Goal: Task Accomplishment & Management: Complete application form

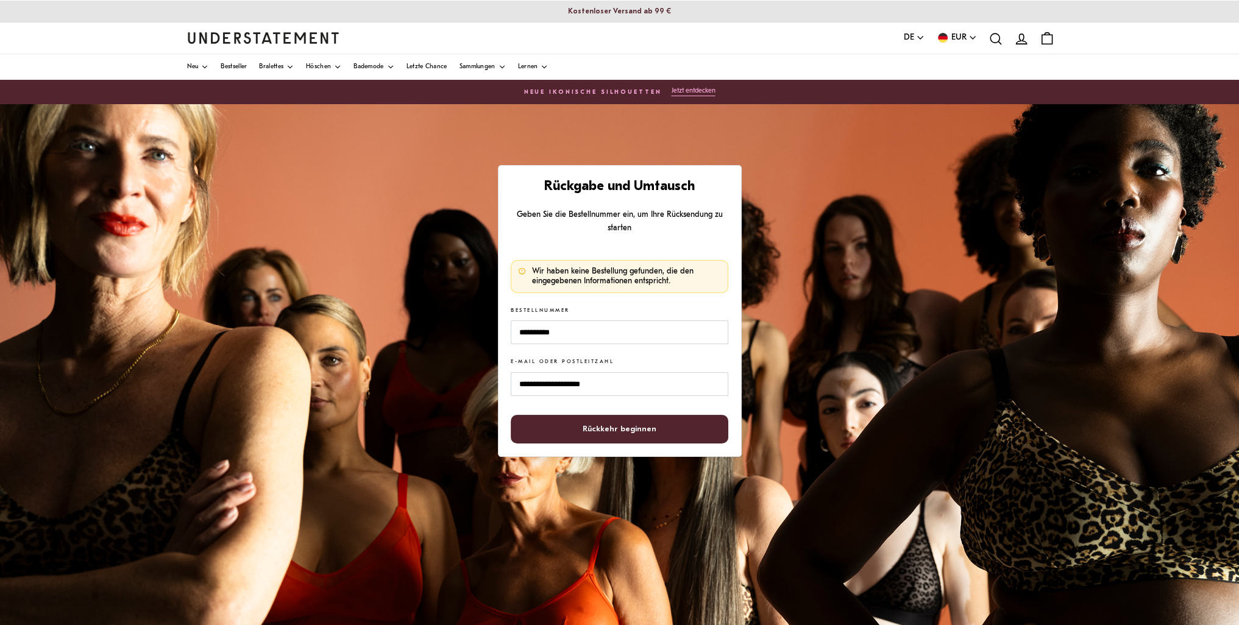
click at [647, 425] on span "Rückkehr beginnen" at bounding box center [620, 429] width 74 height 27
click at [658, 426] on span "Rückkehr beginnen" at bounding box center [619, 429] width 191 height 27
click at [593, 341] on input "**********" at bounding box center [619, 333] width 217 height 24
drag, startPoint x: 593, startPoint y: 341, endPoint x: 433, endPoint y: 353, distance: 160.1
click at [433, 353] on div "**********" at bounding box center [619, 408] width 1239 height 609
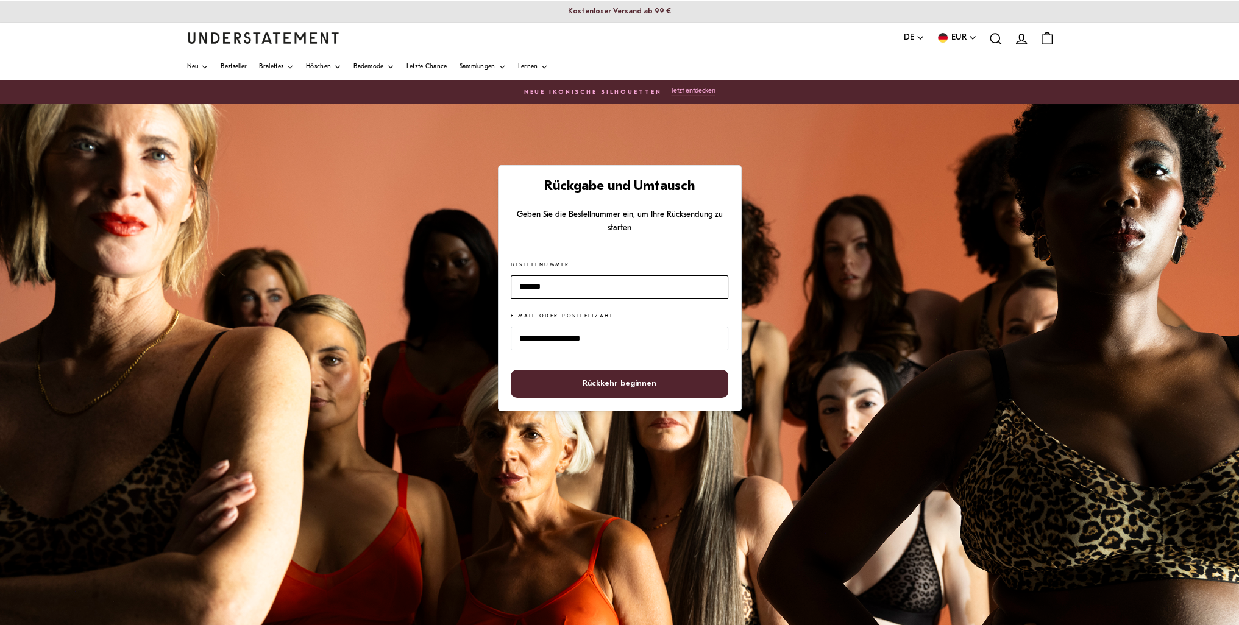
type input "*******"
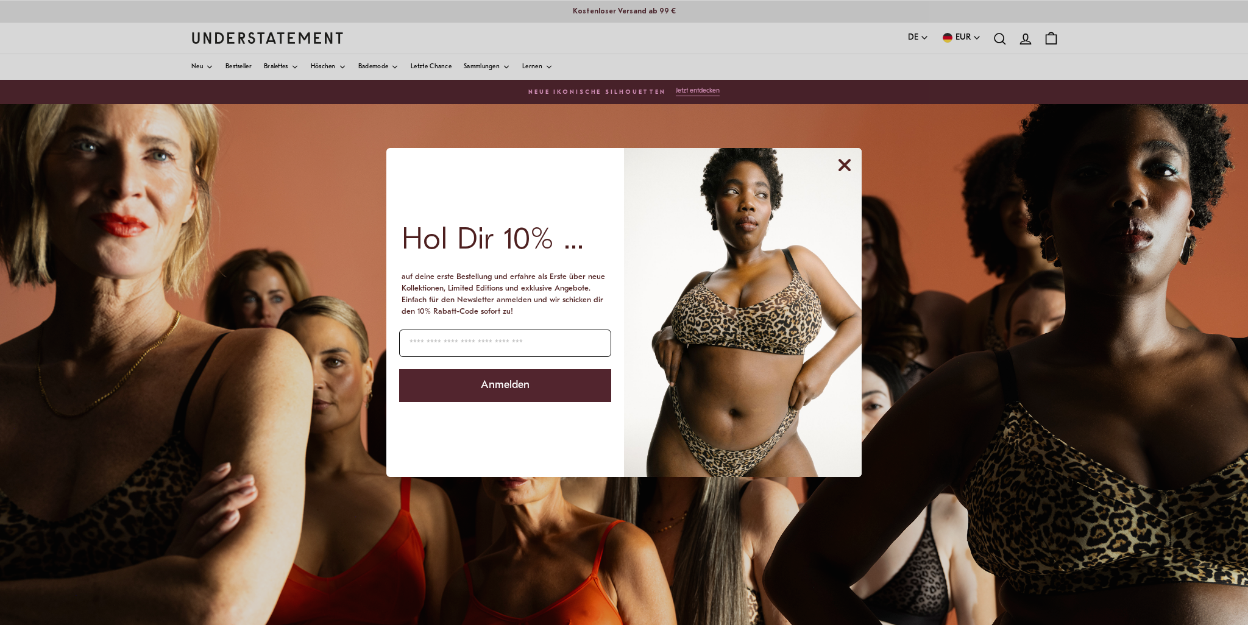
click at [538, 351] on input "Geben Sie Ihre E-Mail-Adresse ein" at bounding box center [505, 343] width 212 height 27
click at [842, 161] on icon "Dialog schließen" at bounding box center [845, 165] width 10 height 10
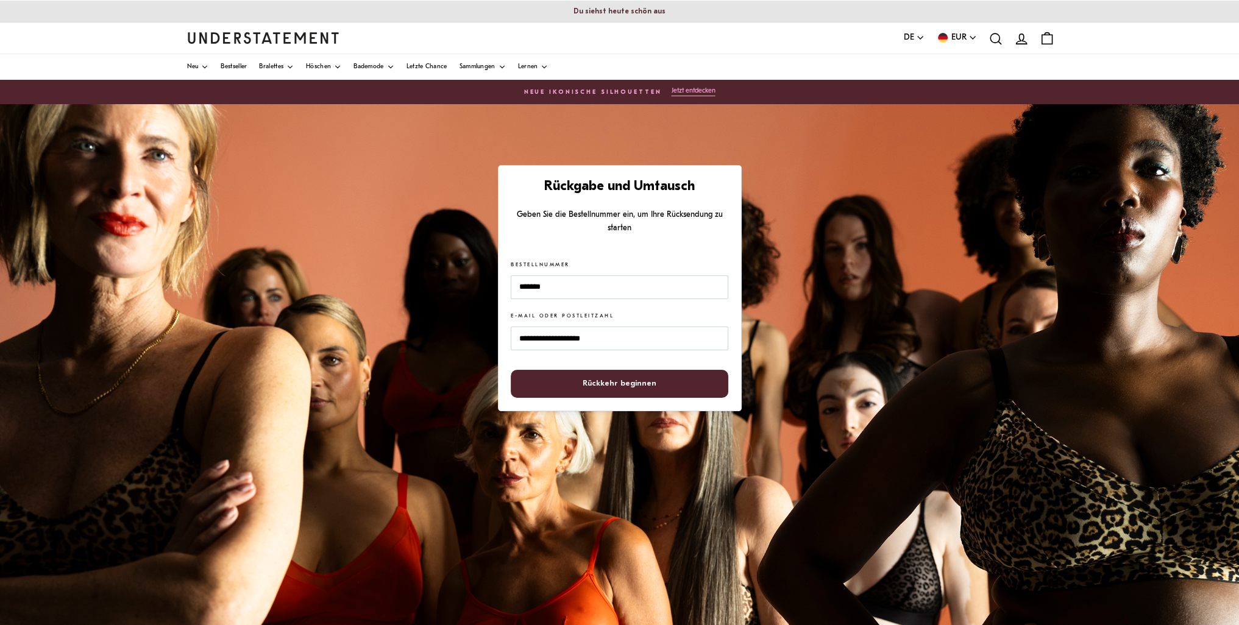
click at [624, 381] on font "Rückkehr beginnen" at bounding box center [620, 384] width 74 height 8
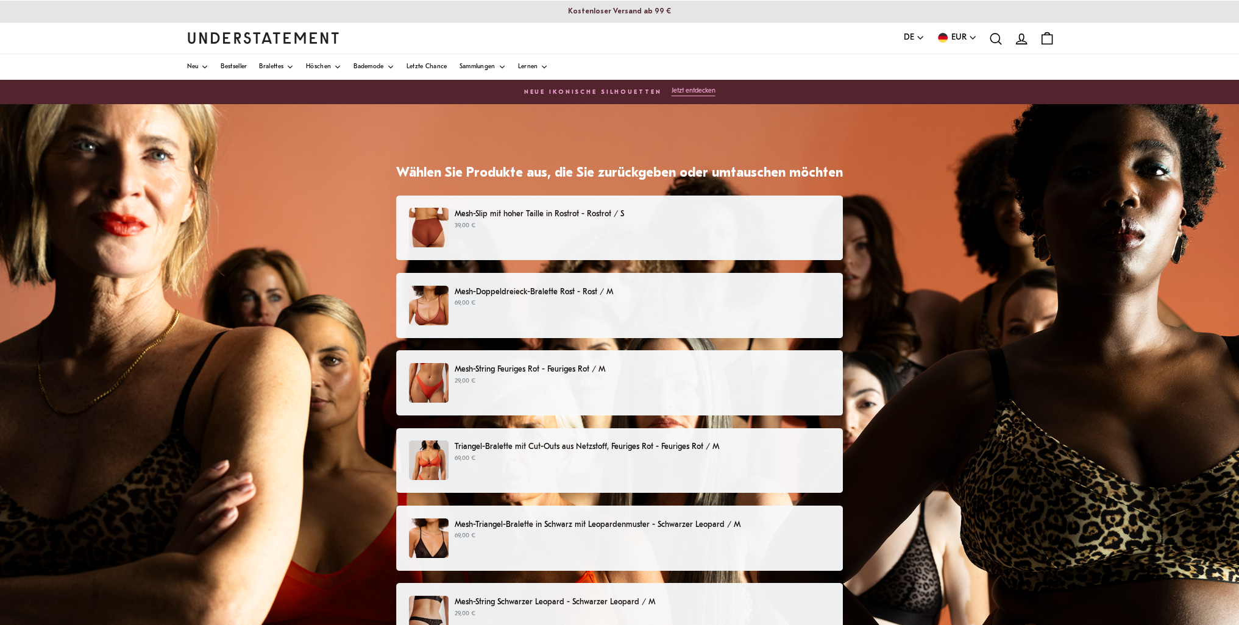
click at [665, 222] on p "39,00 €" at bounding box center [642, 226] width 375 height 10
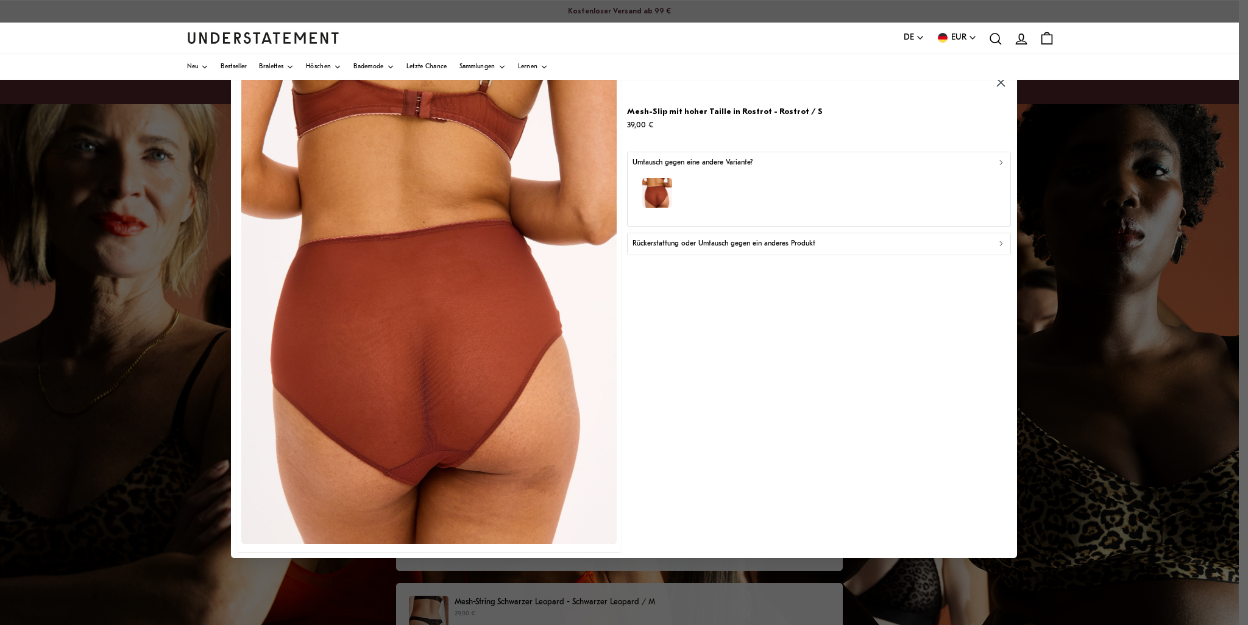
click at [680, 239] on p "Rückerstattung oder Umtausch gegen ein anderes Produkt" at bounding box center [724, 244] width 183 height 12
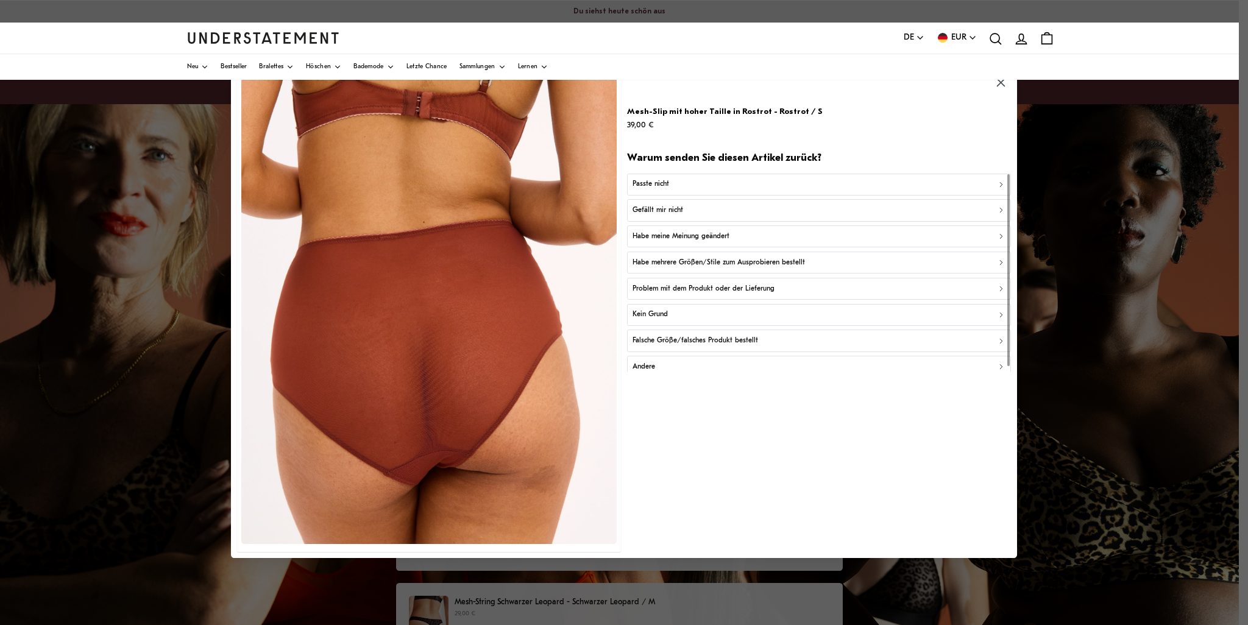
click at [676, 185] on div "Passte nicht" at bounding box center [819, 185] width 373 height 12
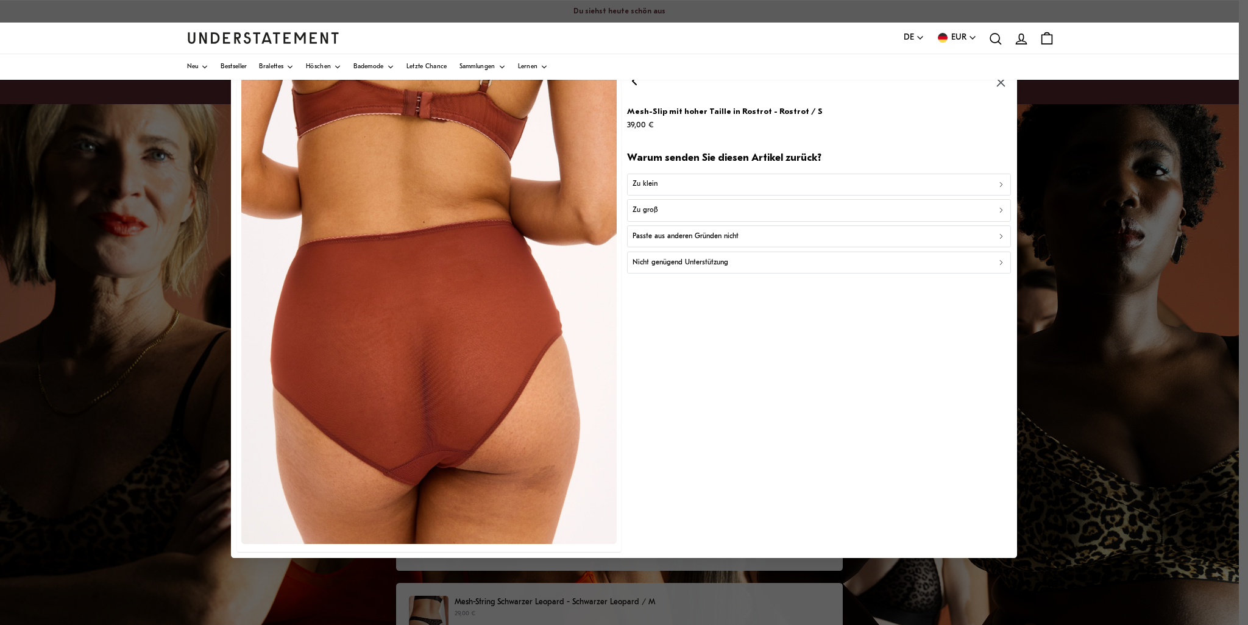
click at [703, 236] on font "Passte aus anderen Gründen nicht" at bounding box center [686, 236] width 106 height 7
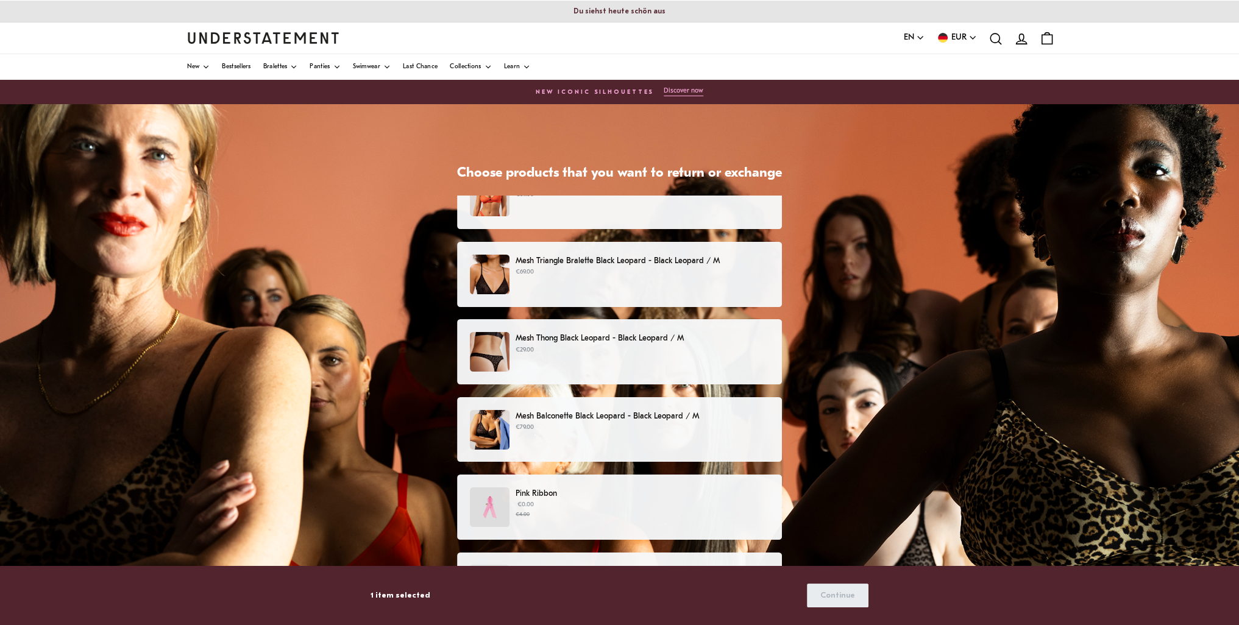
scroll to position [244, 0]
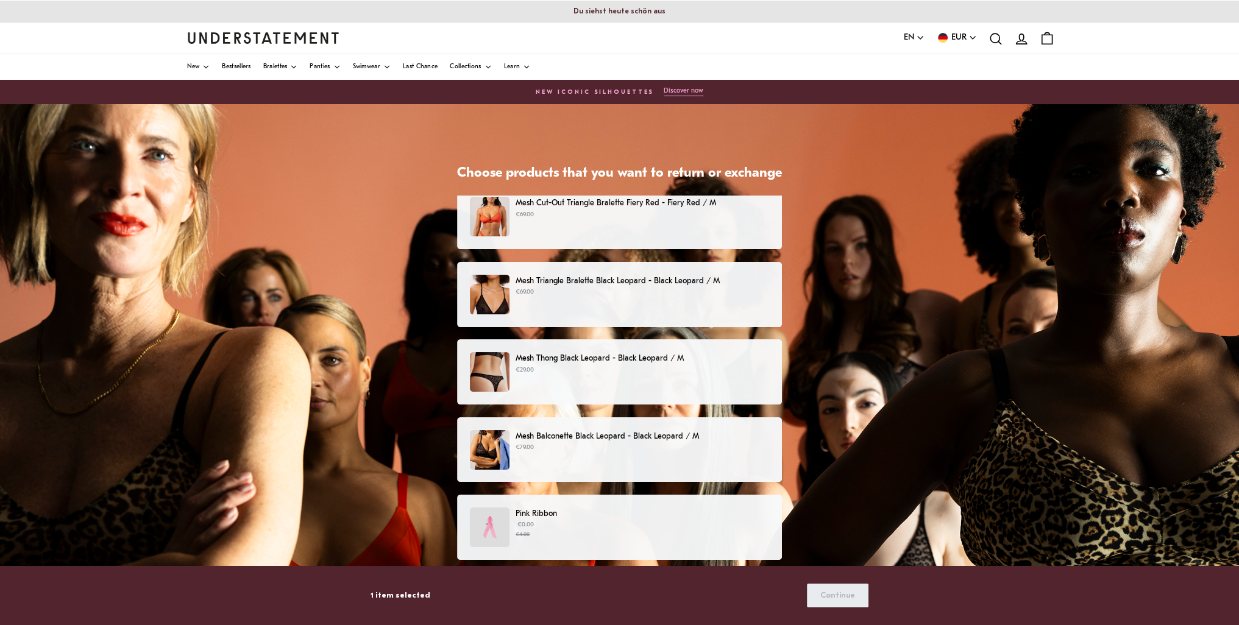
click at [639, 449] on p "€79.00" at bounding box center [643, 448] width 254 height 10
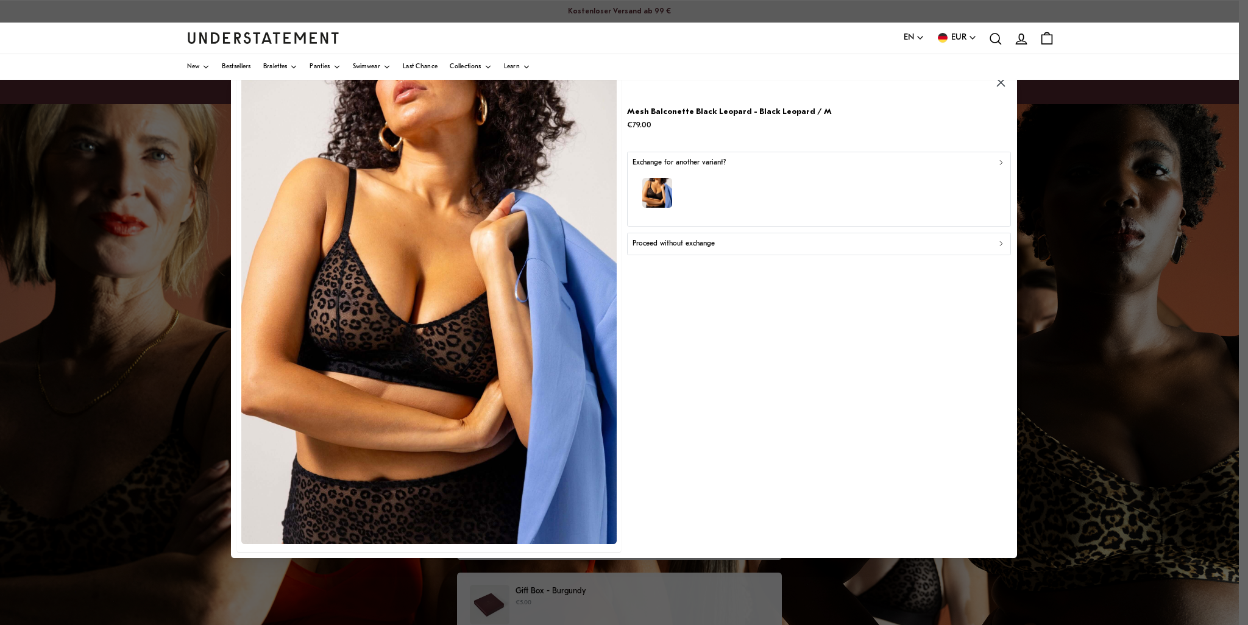
click at [734, 247] on div "Proceed without exchange" at bounding box center [819, 244] width 373 height 12
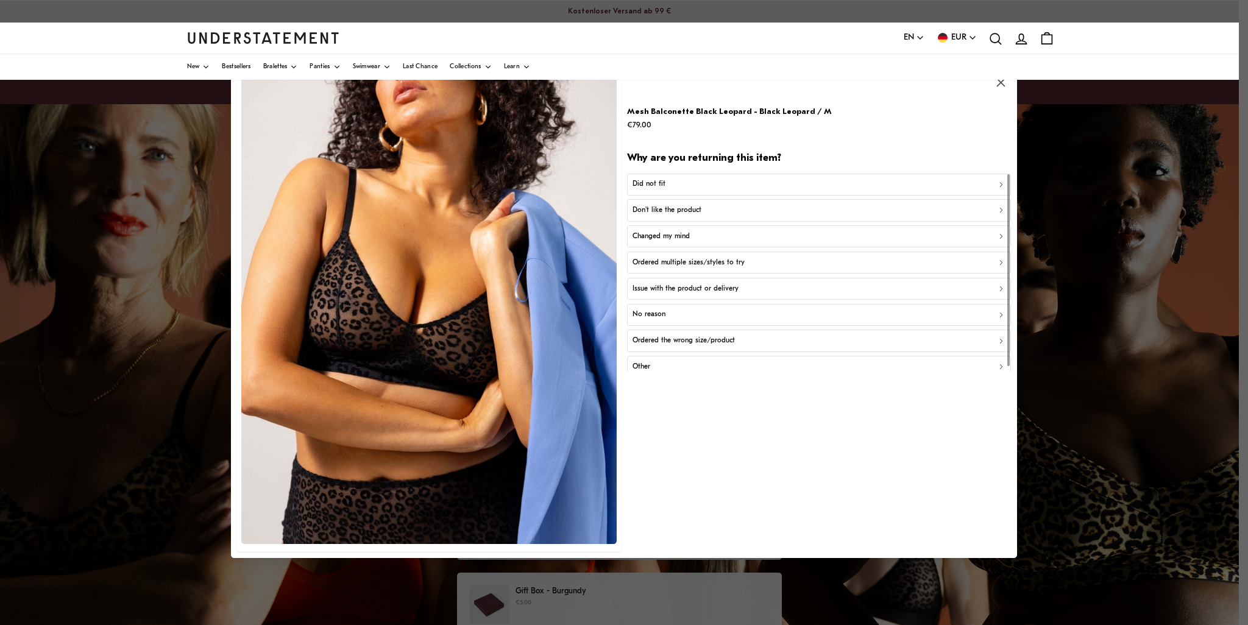
click at [728, 313] on div "No reason" at bounding box center [819, 316] width 373 height 12
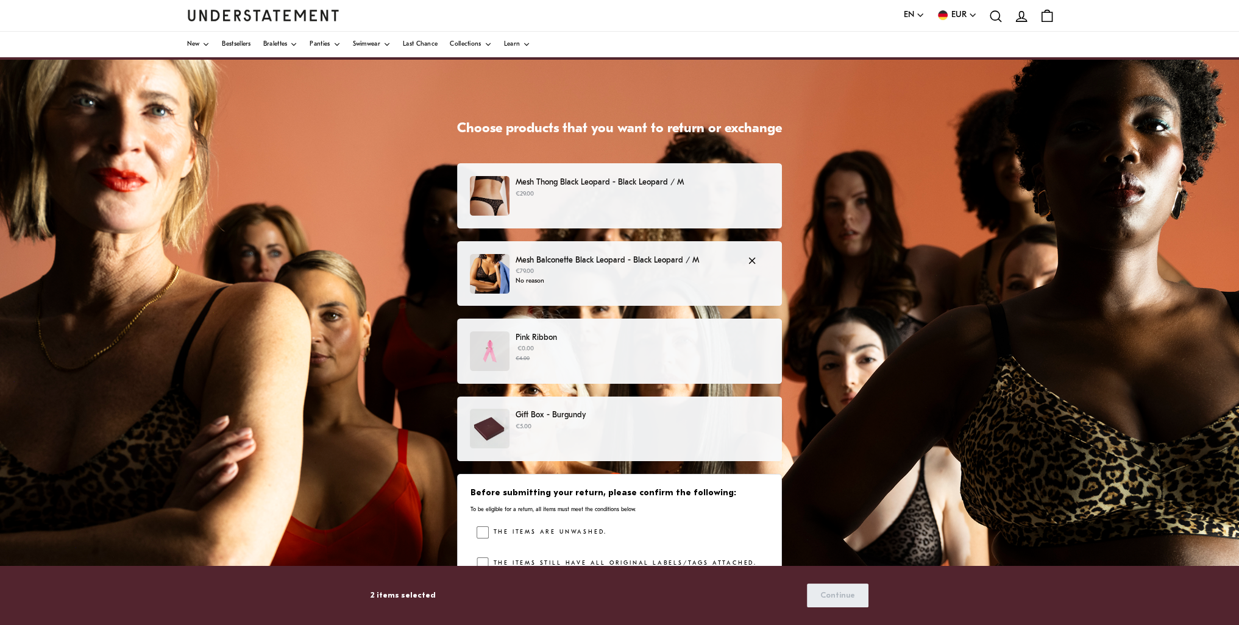
scroll to position [152, 0]
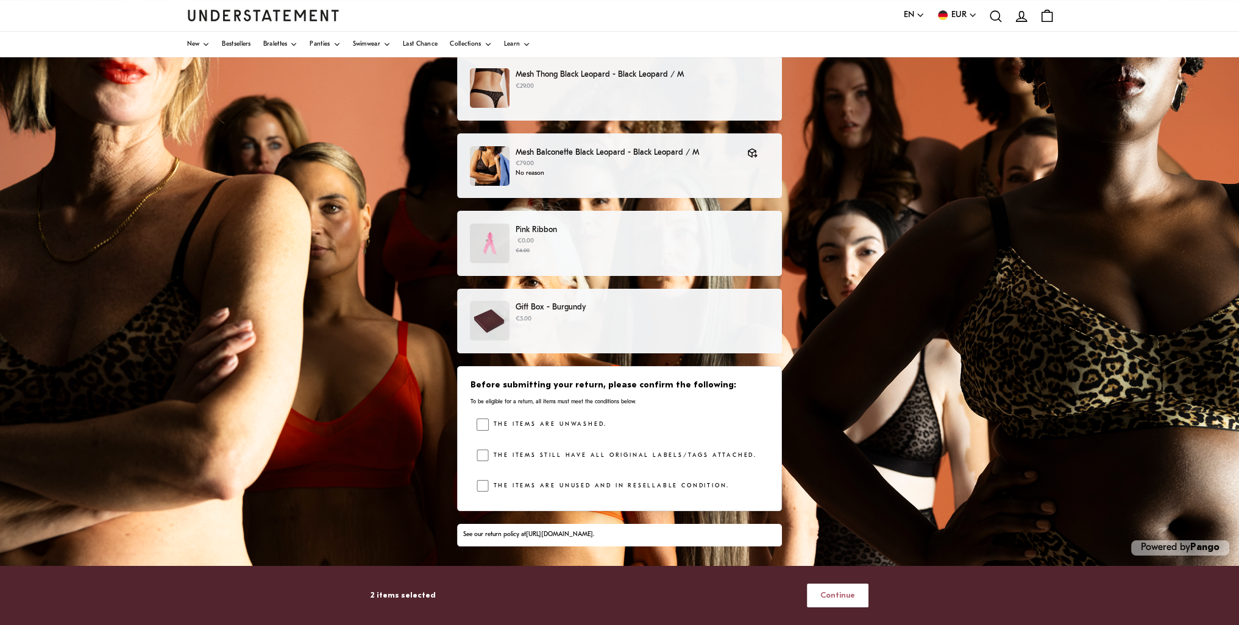
click at [846, 595] on span "Continue" at bounding box center [837, 595] width 35 height 23
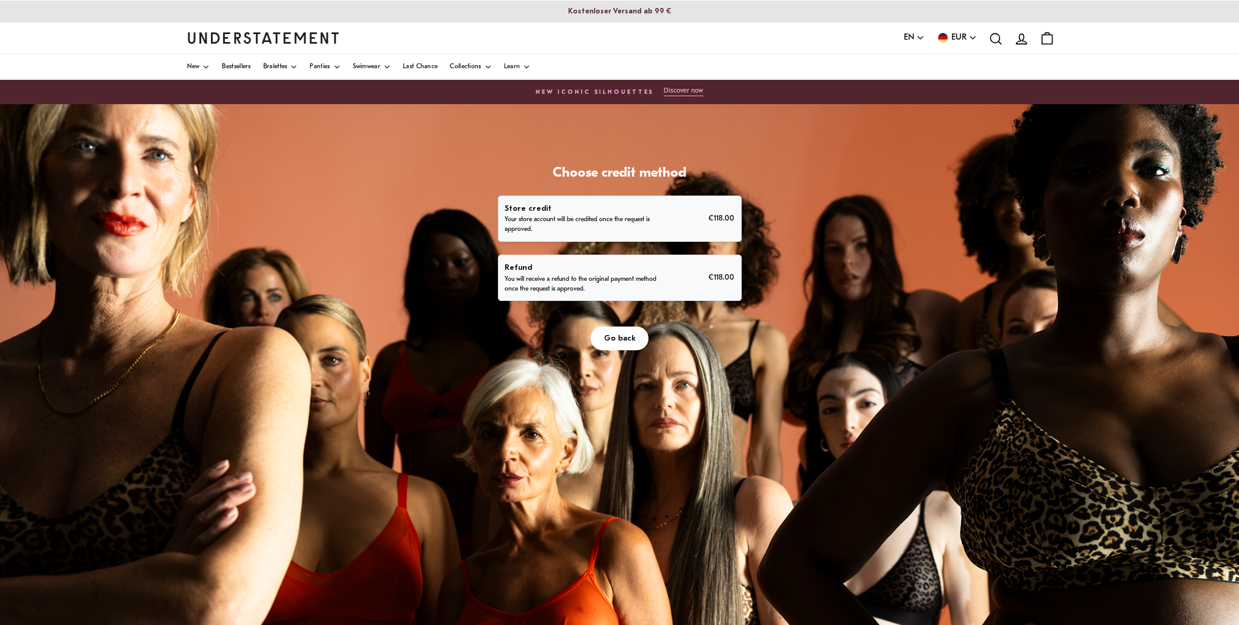
click at [619, 332] on span "Go back" at bounding box center [620, 338] width 32 height 23
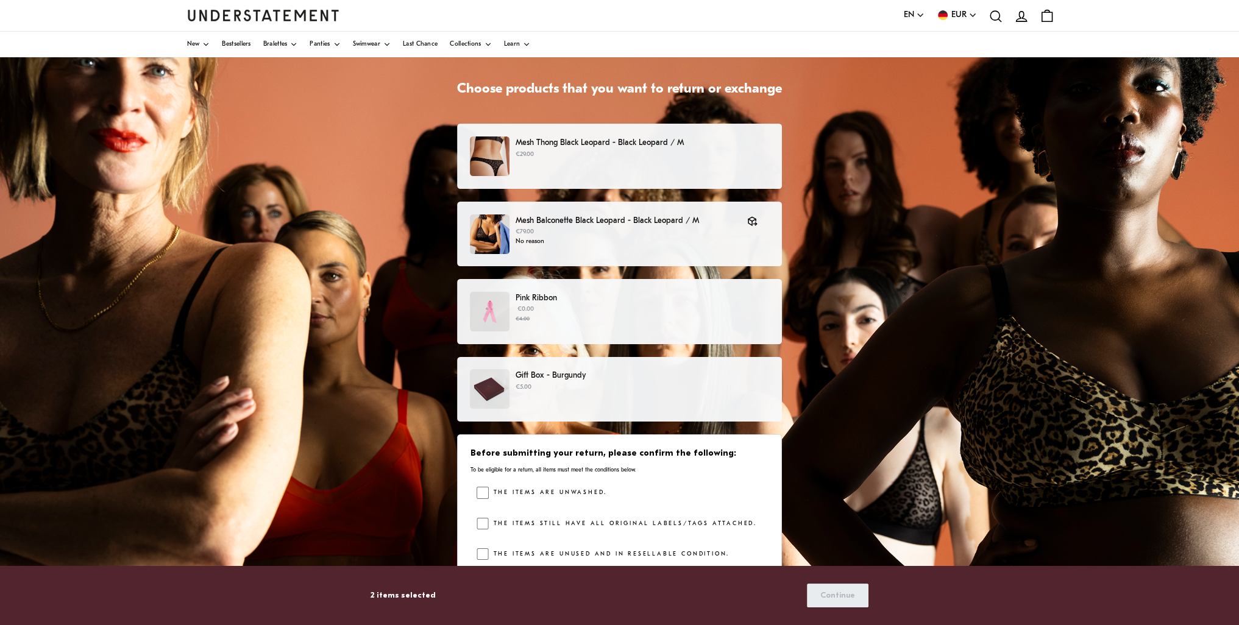
scroll to position [152, 0]
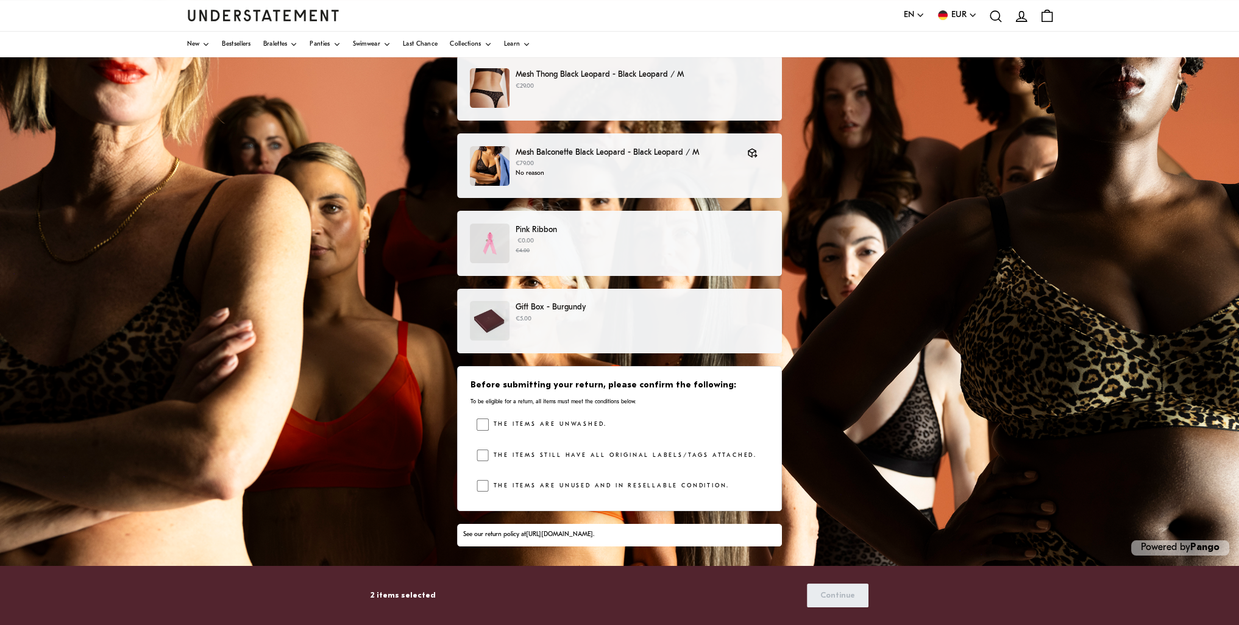
click at [520, 424] on label "The items are unwashed." at bounding box center [548, 425] width 118 height 12
drag, startPoint x: 529, startPoint y: 444, endPoint x: 534, endPoint y: 456, distance: 12.6
click at [533, 449] on div "The items are unwashed. The items still have all original labels/tags attached.…" at bounding box center [623, 458] width 292 height 79
click at [536, 457] on label "The items still have all original labels/tags attached." at bounding box center [623, 456] width 268 height 12
click at [509, 485] on label "The items are unused and in resellable condition." at bounding box center [609, 486] width 241 height 12
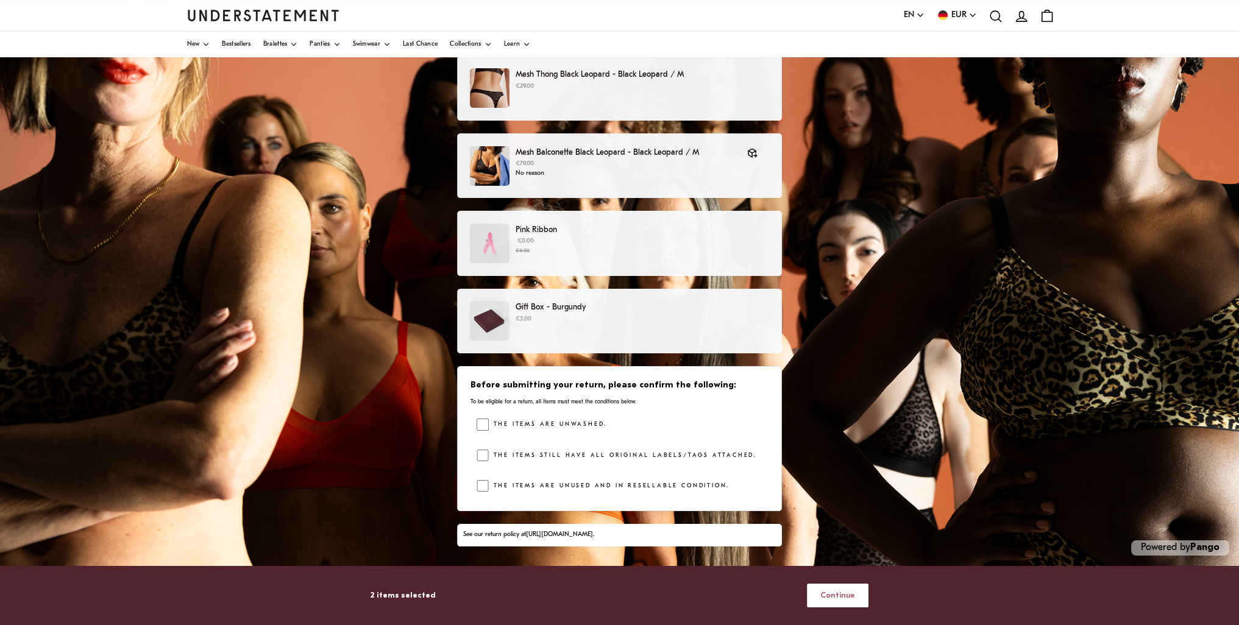
click at [836, 590] on span "Continue" at bounding box center [837, 595] width 35 height 23
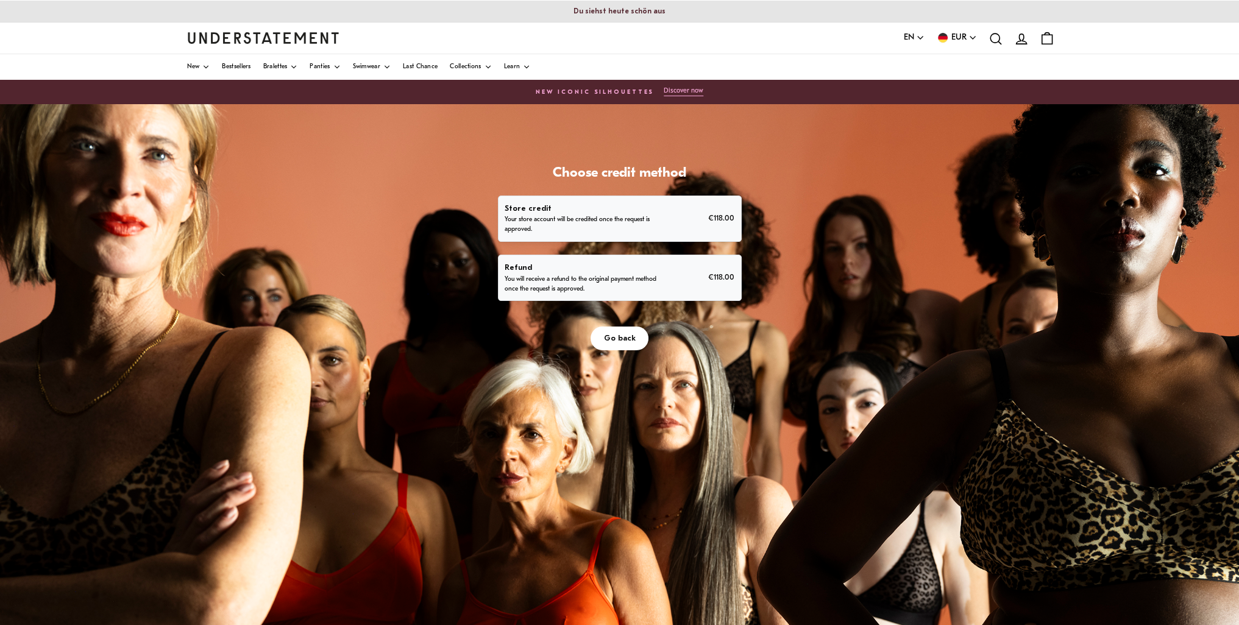
click at [644, 283] on p "You will receive a refund to the original payment method once the request is ap…" at bounding box center [581, 285] width 153 height 20
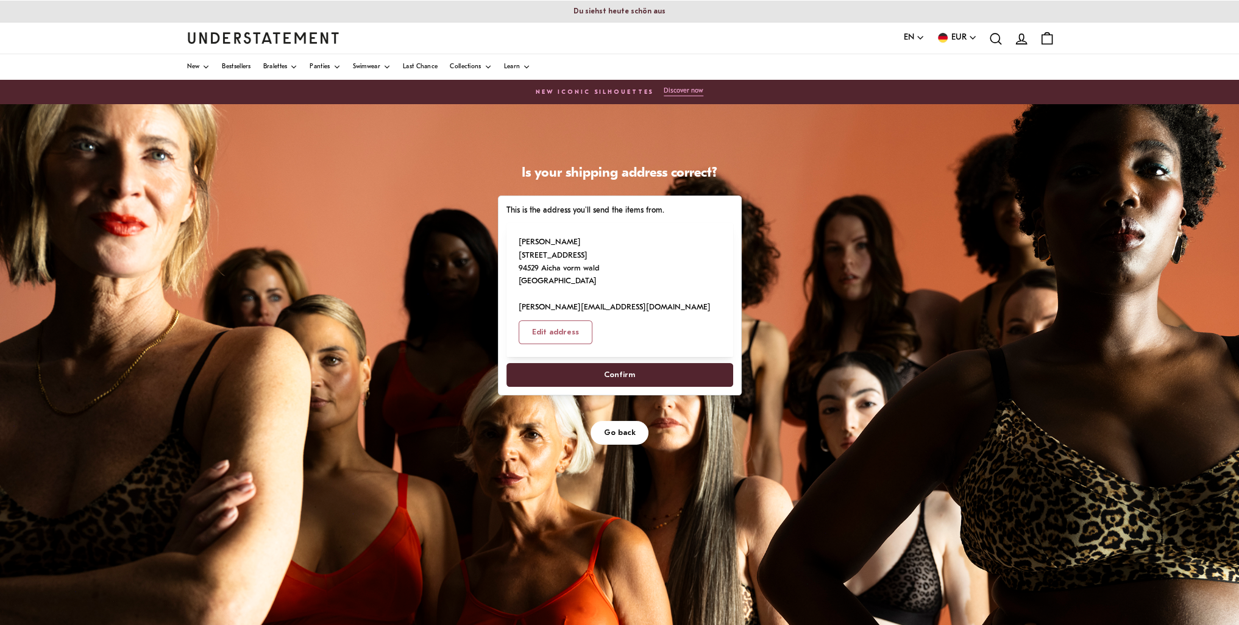
click at [648, 364] on span "Confirm" at bounding box center [619, 375] width 200 height 23
select select "**"
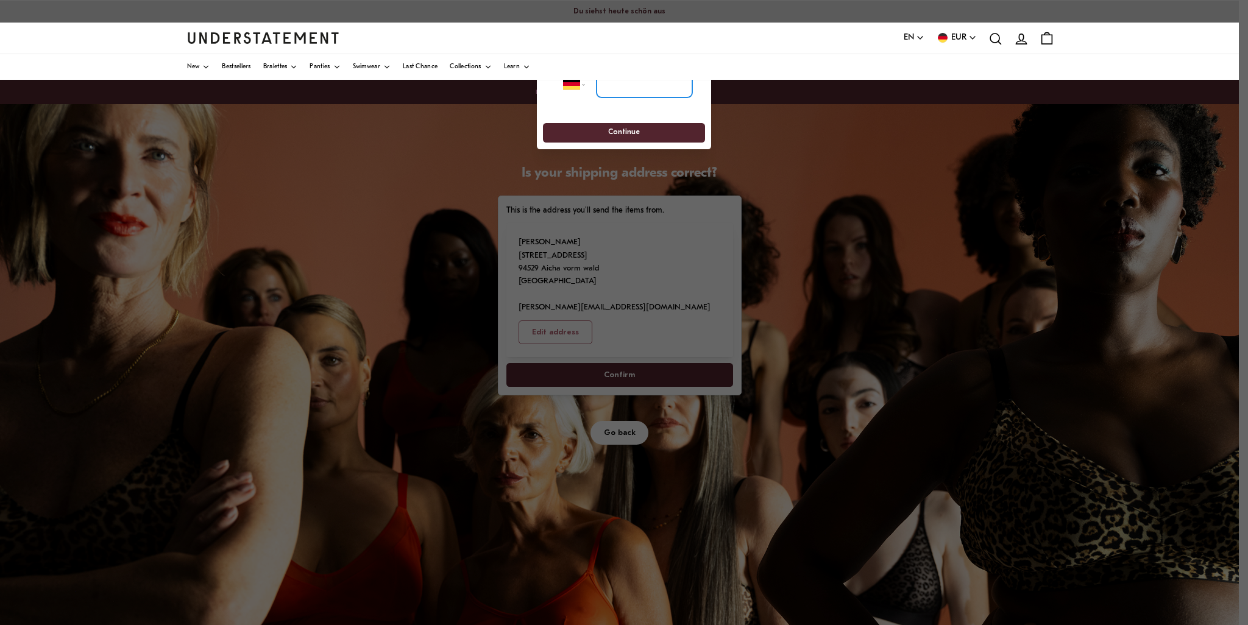
click at [631, 87] on input "tel" at bounding box center [645, 84] width 96 height 27
type input "**********"
click at [662, 133] on span "Continue" at bounding box center [624, 133] width 140 height 19
click at [648, 137] on span "Continue" at bounding box center [624, 133] width 140 height 19
click at [862, 116] on div at bounding box center [624, 312] width 1248 height 625
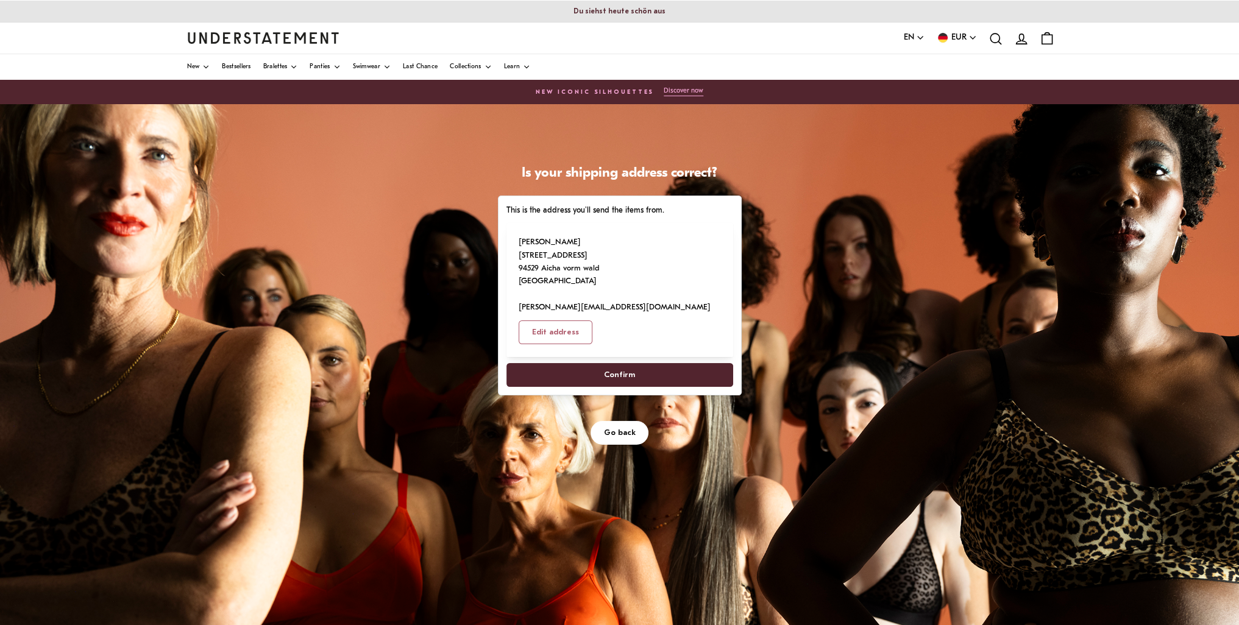
click at [643, 364] on span "Confirm" at bounding box center [619, 375] width 200 height 23
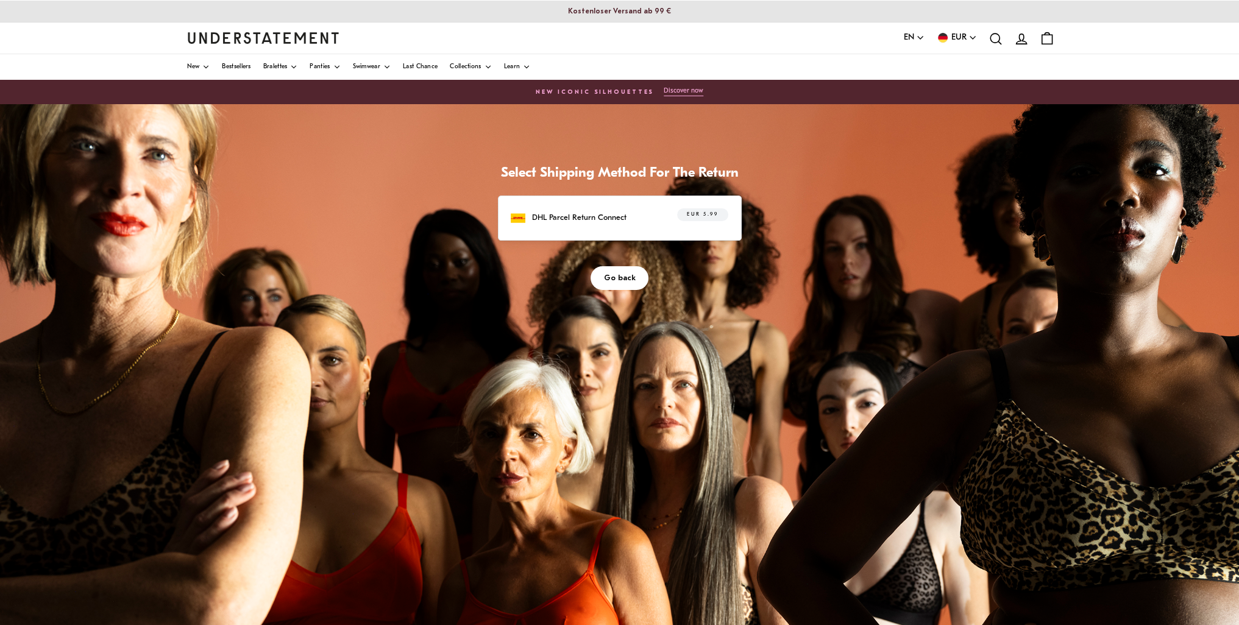
click at [675, 211] on div "EUR 5.99" at bounding box center [695, 217] width 65 height 19
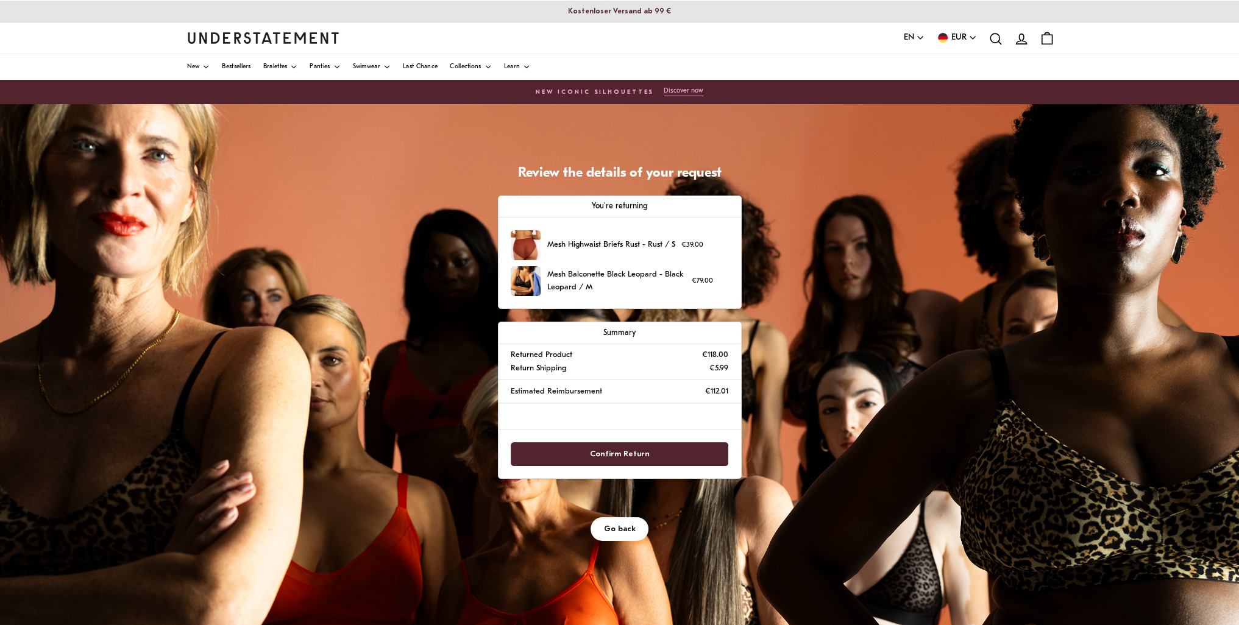
click at [963, 36] on span "EUR" at bounding box center [958, 37] width 15 height 13
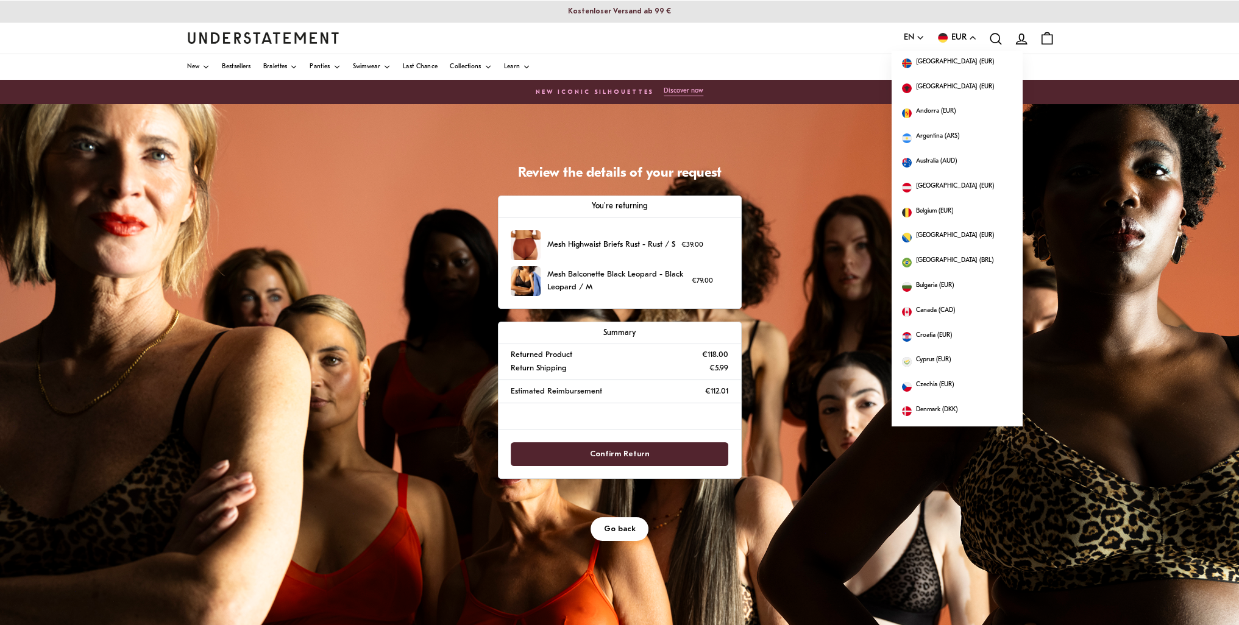
scroll to position [472, 0]
click at [952, 59] on span "[GEOGRAPHIC_DATA] (EUR)" at bounding box center [955, 63] width 78 height 13
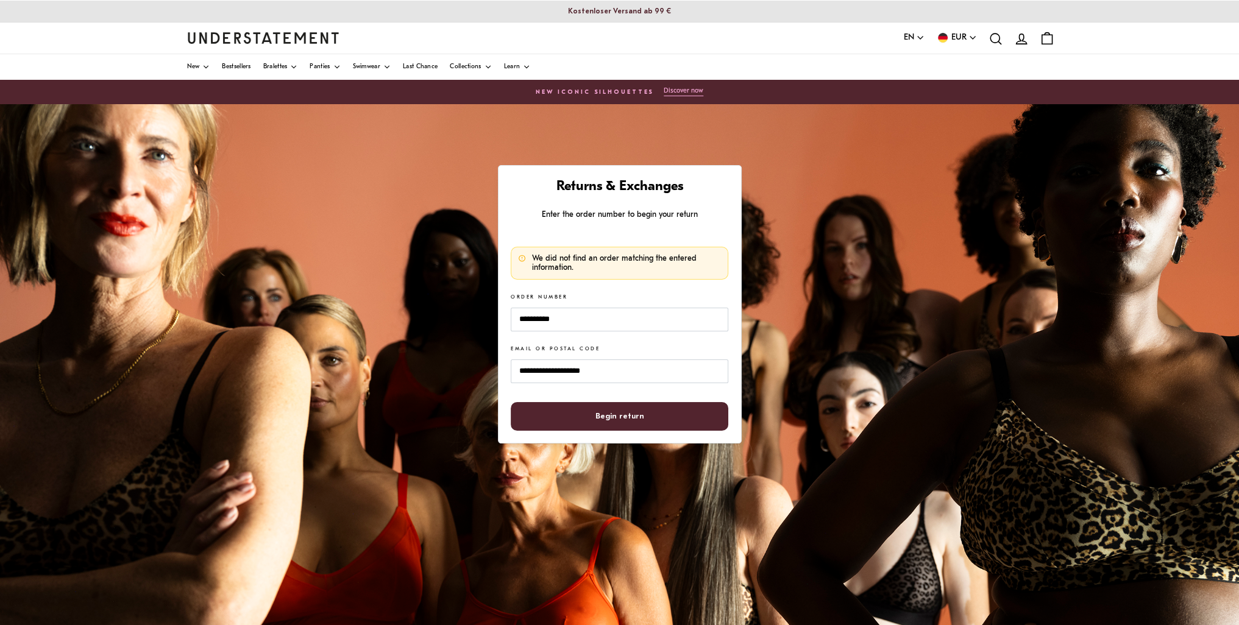
click at [661, 428] on span "Begin return" at bounding box center [619, 416] width 191 height 27
click at [657, 422] on span "Begin return" at bounding box center [619, 416] width 191 height 27
click at [661, 419] on span "Begin return" at bounding box center [619, 416] width 191 height 27
drag, startPoint x: 614, startPoint y: 322, endPoint x: 474, endPoint y: 330, distance: 140.4
click at [474, 330] on div "**********" at bounding box center [619, 408] width 1239 height 609
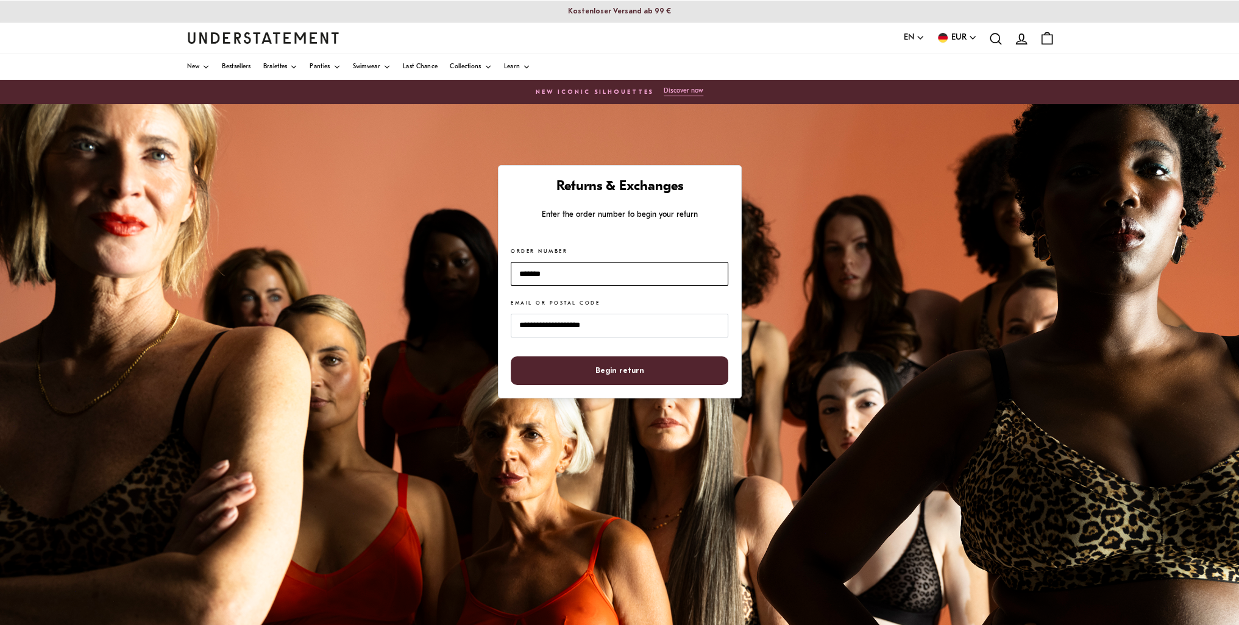
type input "*******"
click at [608, 359] on span "Begin return" at bounding box center [619, 370] width 49 height 27
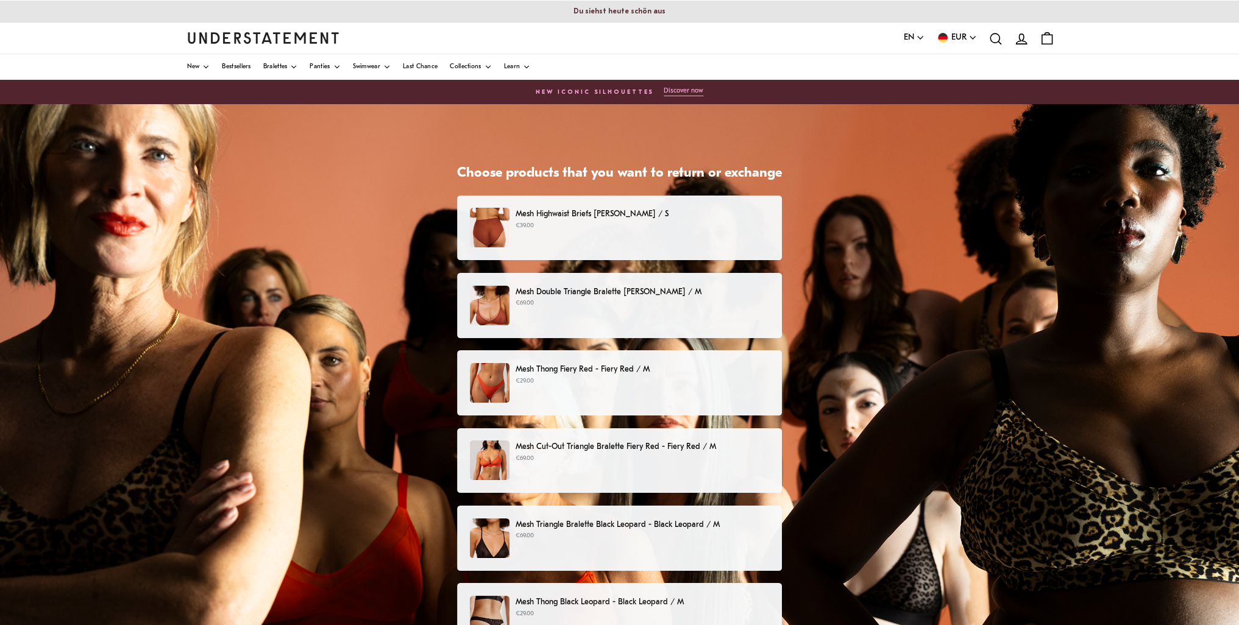
click at [560, 236] on div "Mesh Highwaist Briefs Rust - Rust / S €39.00" at bounding box center [619, 228] width 299 height 40
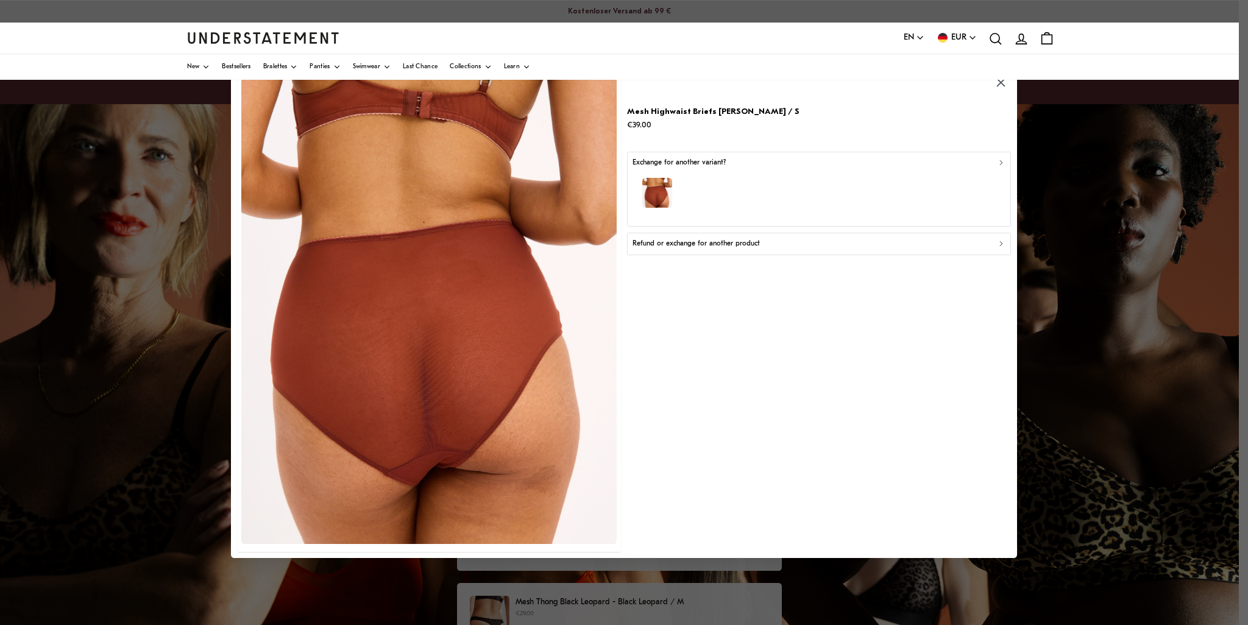
click at [723, 250] on button "Refund or exchange for another product" at bounding box center [819, 244] width 384 height 22
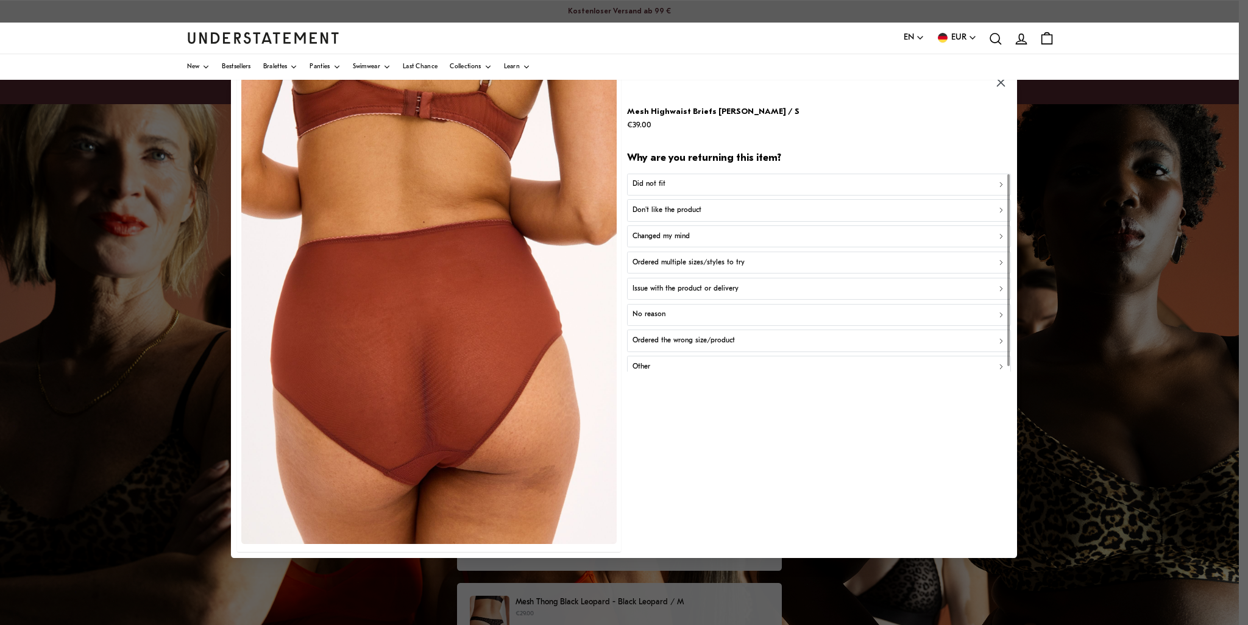
click at [708, 310] on div "No reason" at bounding box center [819, 316] width 373 height 12
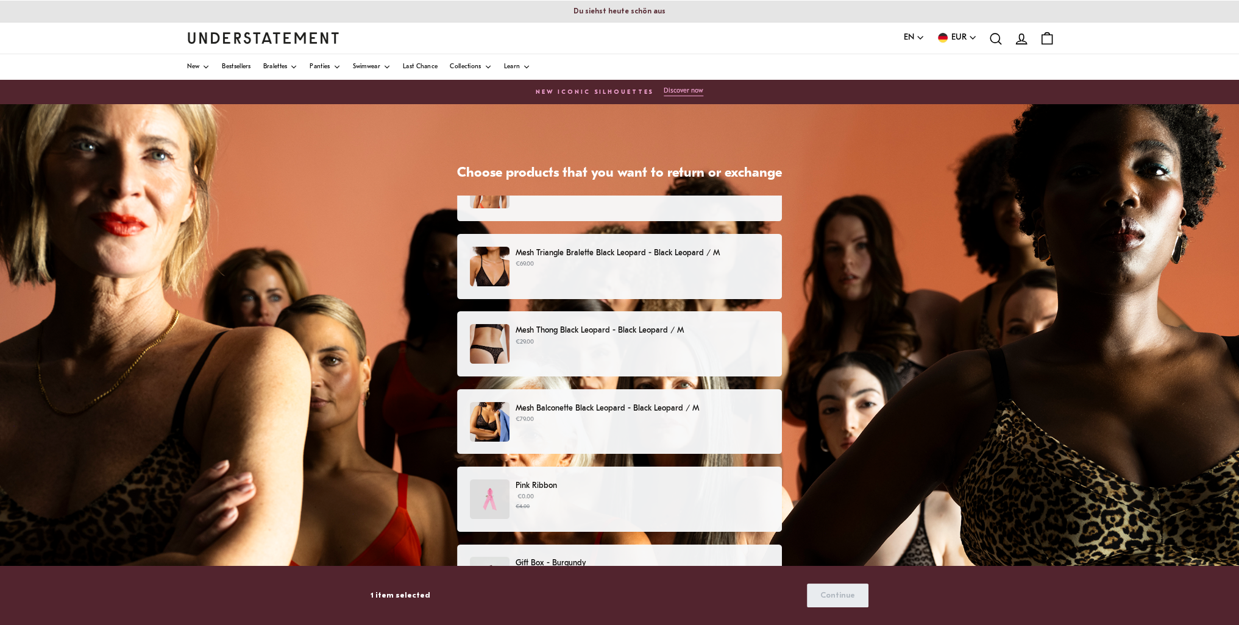
scroll to position [366, 0]
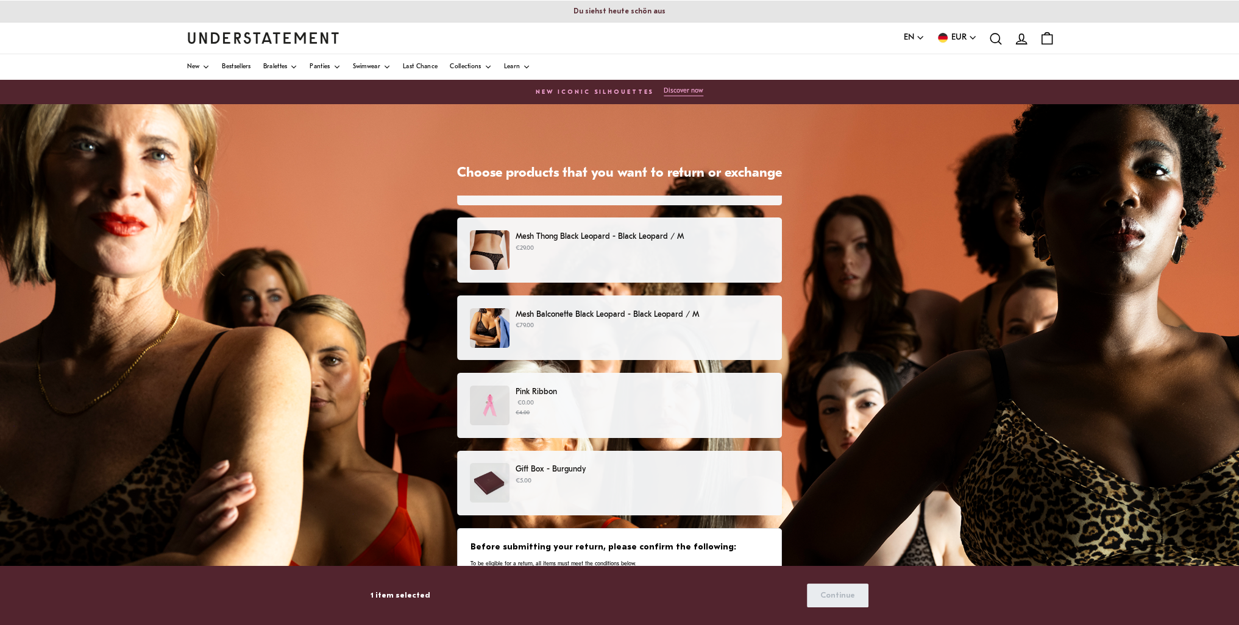
click at [698, 338] on div "Mesh Balconette Black Leopard - Black Leopard / M €79.00" at bounding box center [619, 328] width 299 height 40
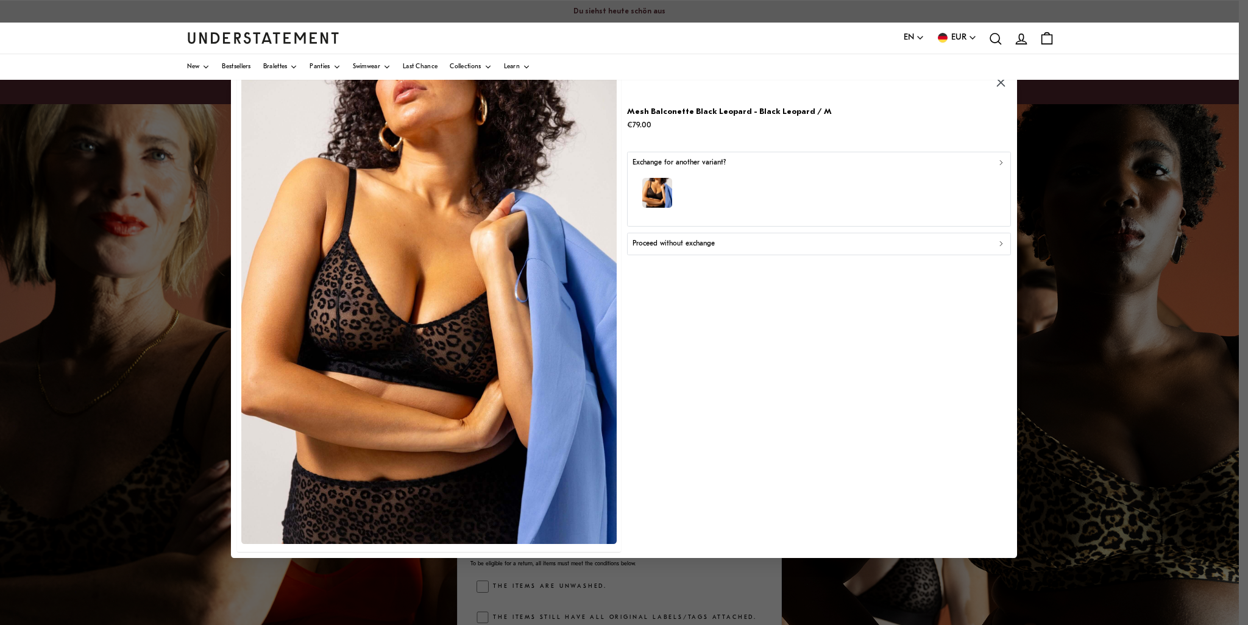
click at [736, 236] on button "Proceed without exchange" at bounding box center [819, 244] width 384 height 22
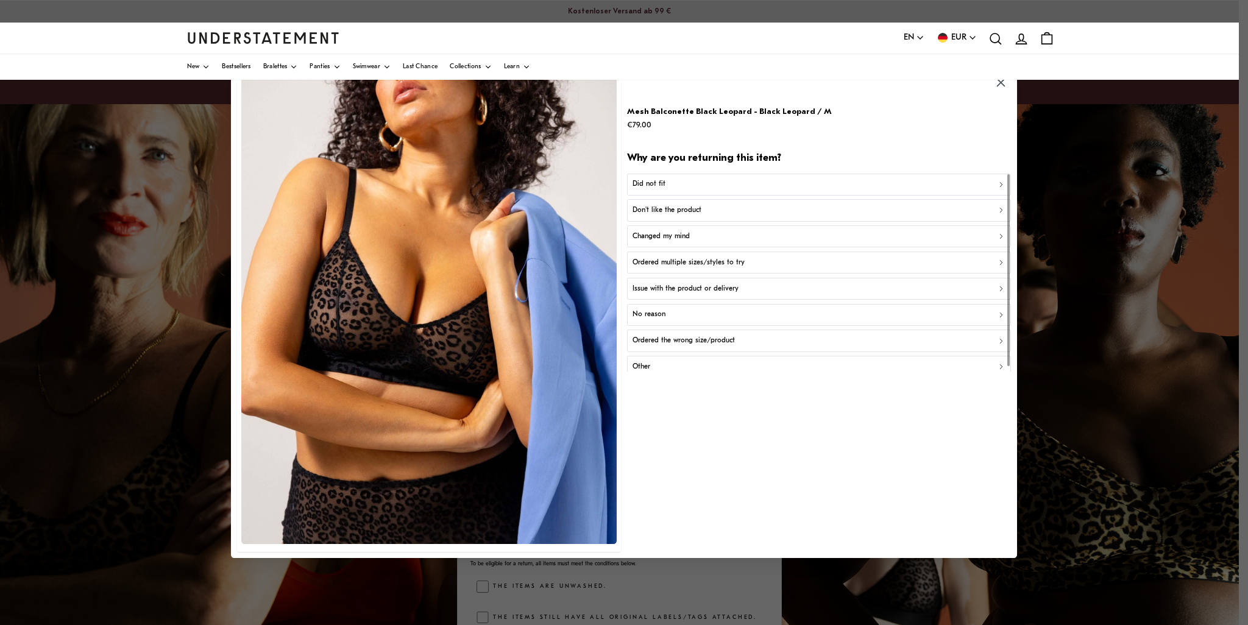
click at [734, 313] on div "No reason" at bounding box center [819, 316] width 373 height 12
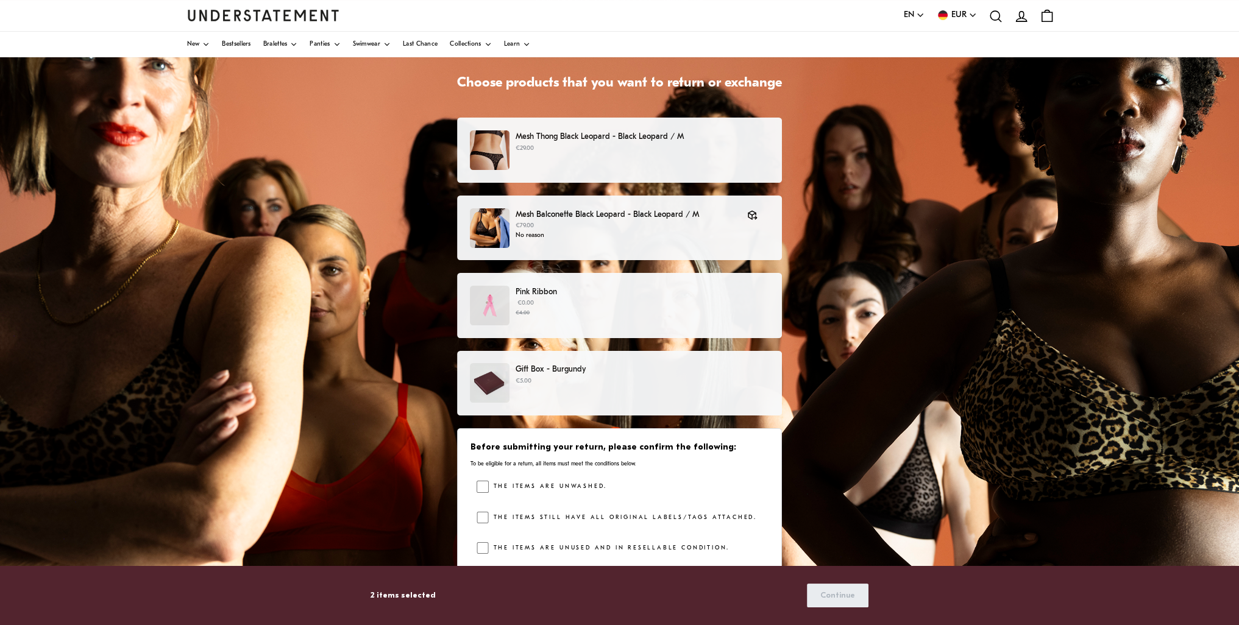
scroll to position [152, 0]
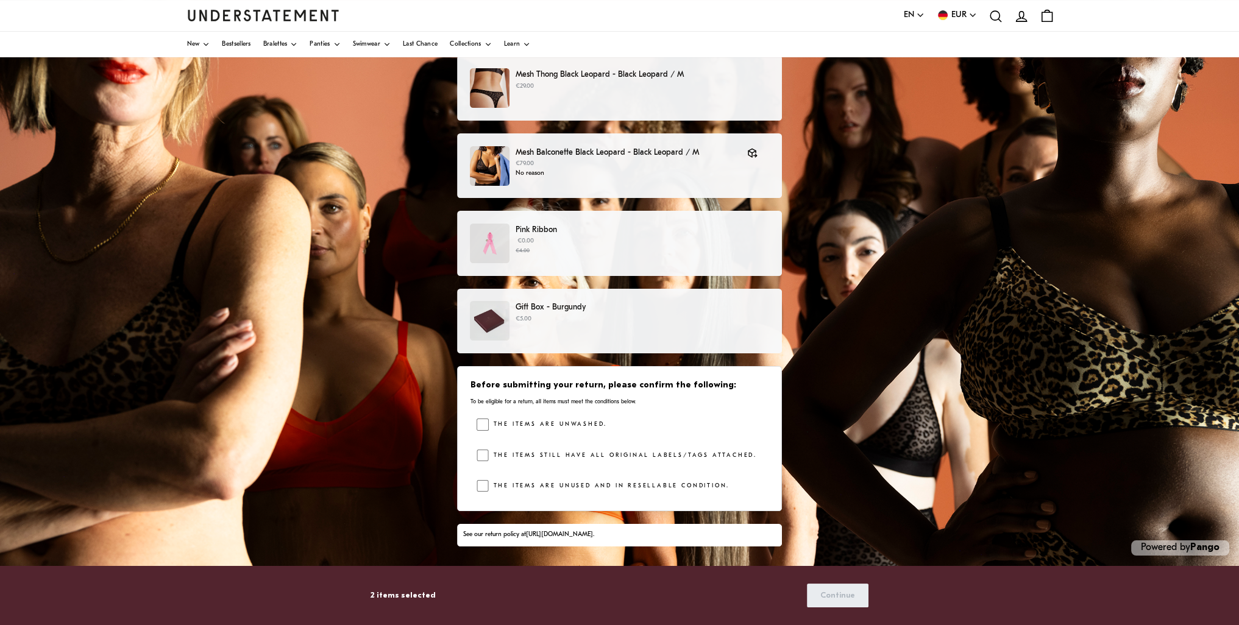
click at [576, 421] on label "The items are unwashed." at bounding box center [548, 425] width 118 height 12
click at [828, 588] on span "Continue" at bounding box center [837, 595] width 35 height 23
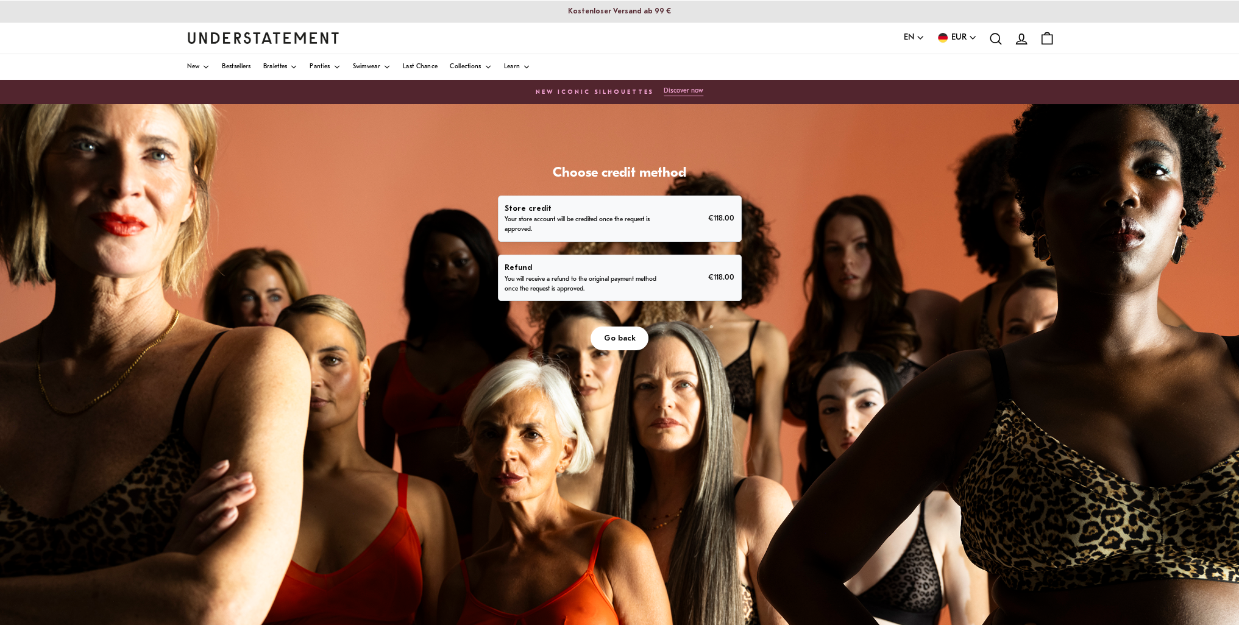
click at [678, 278] on div "Refund You will receive a refund to the original payment method once the reques…" at bounding box center [620, 277] width 230 height 33
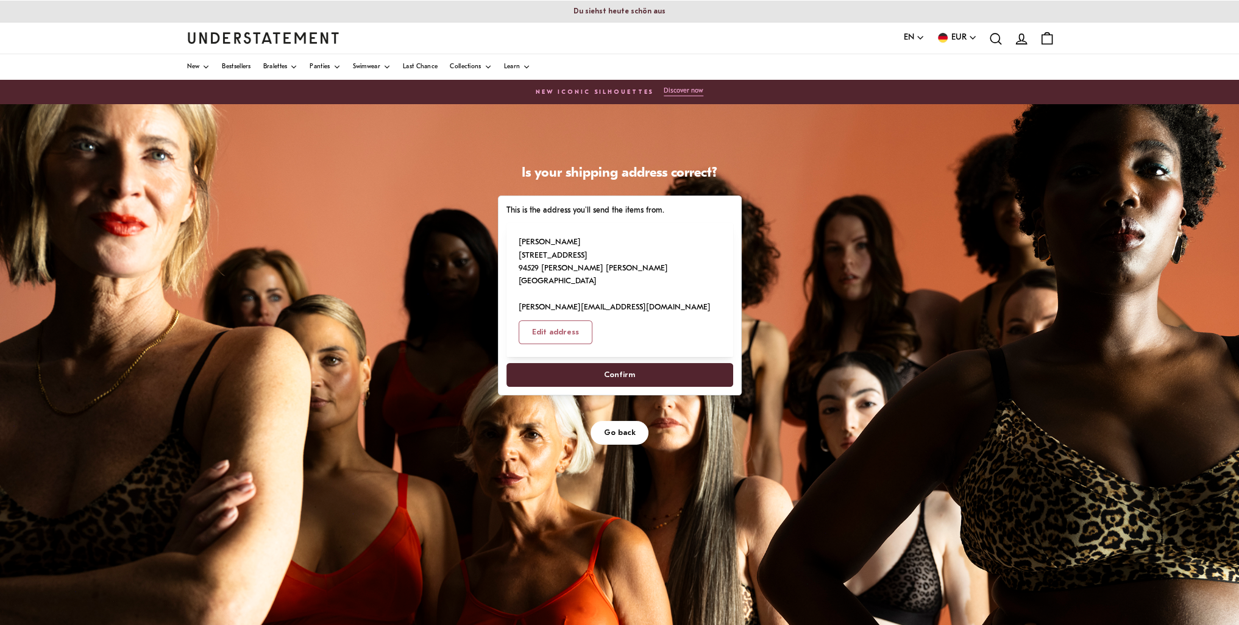
click at [665, 364] on span "Confirm" at bounding box center [619, 375] width 200 height 23
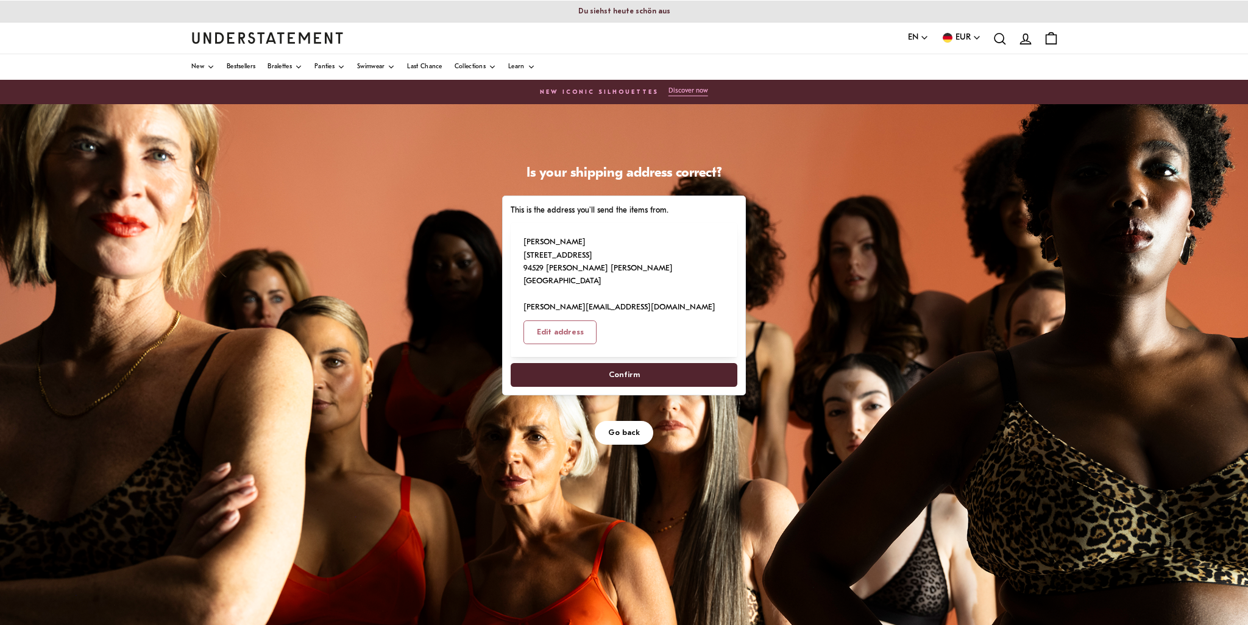
select select "**"
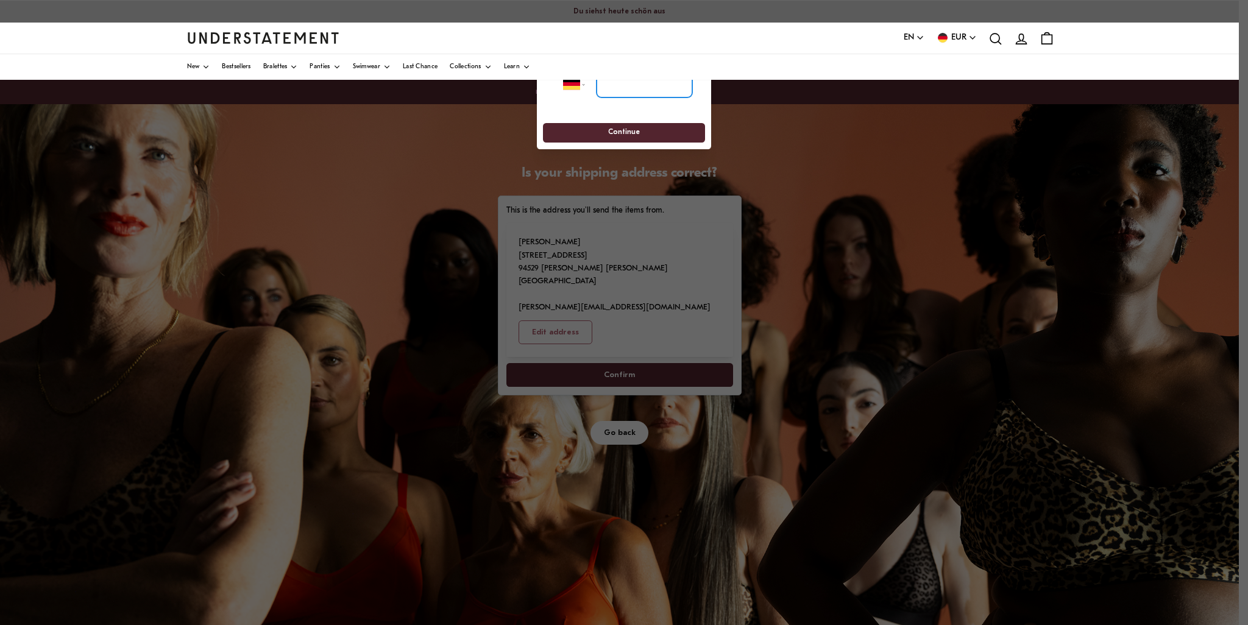
click at [632, 82] on input "tel" at bounding box center [645, 84] width 96 height 27
type input "**********"
click at [668, 137] on span "Continue" at bounding box center [624, 133] width 140 height 19
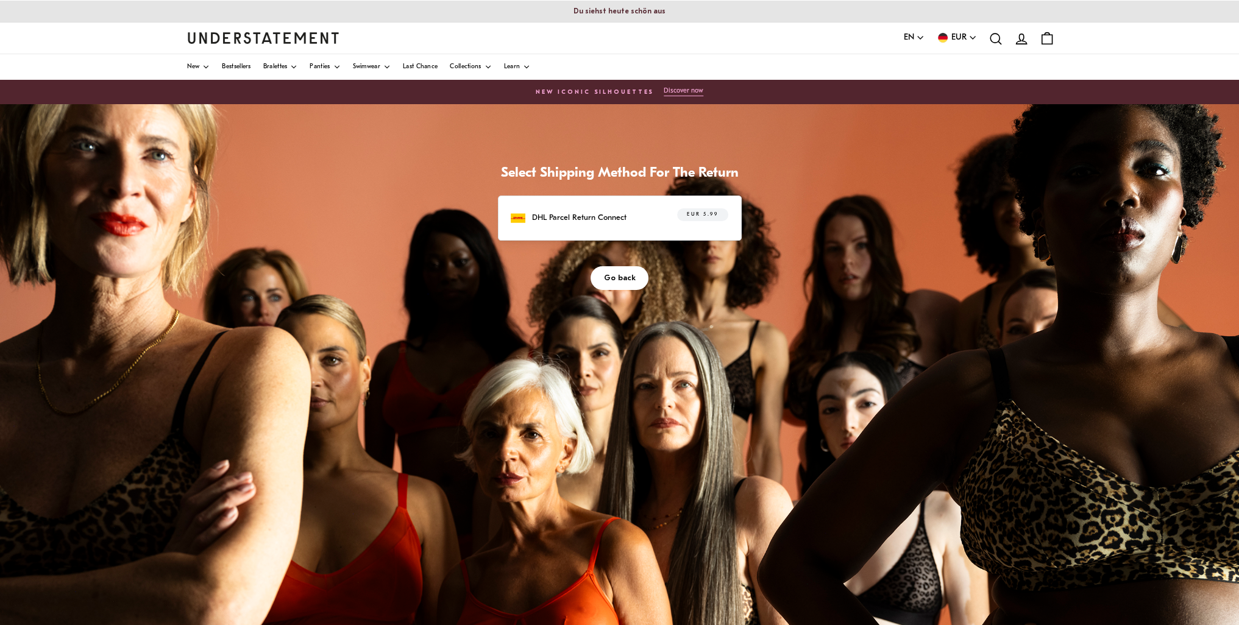
click at [656, 214] on div "DHL Parcel Return Connect EUR 5.99" at bounding box center [619, 217] width 217 height 19
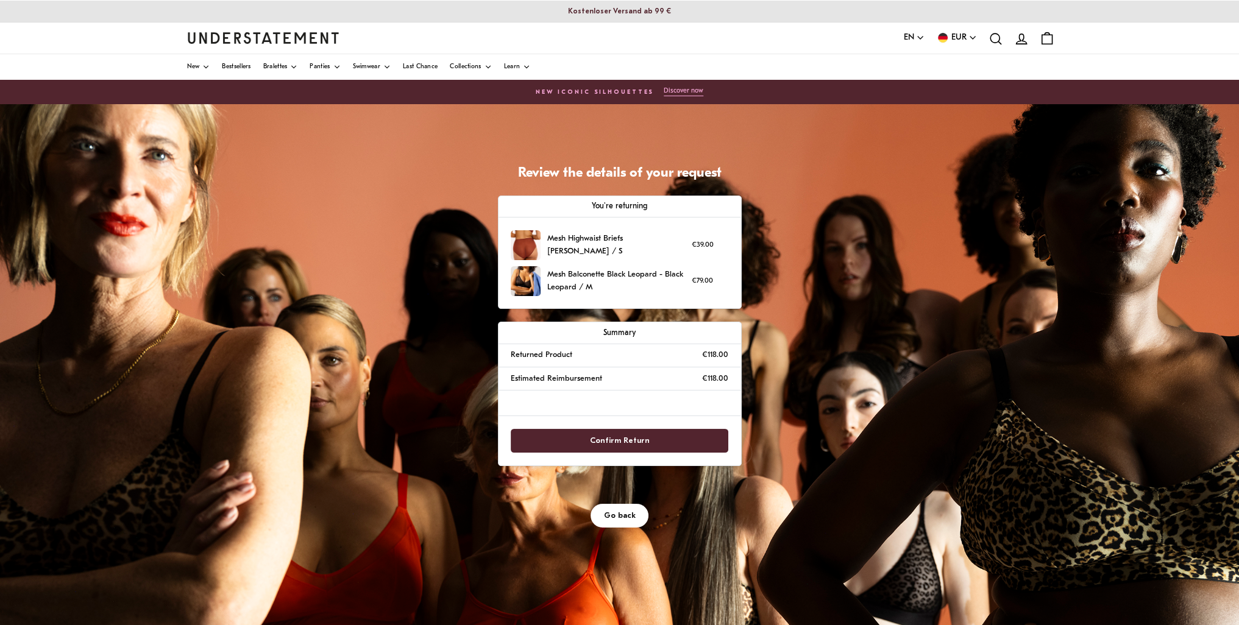
click at [686, 439] on span "Confirm Return" at bounding box center [619, 441] width 191 height 23
